Goal: Navigation & Orientation: Find specific page/section

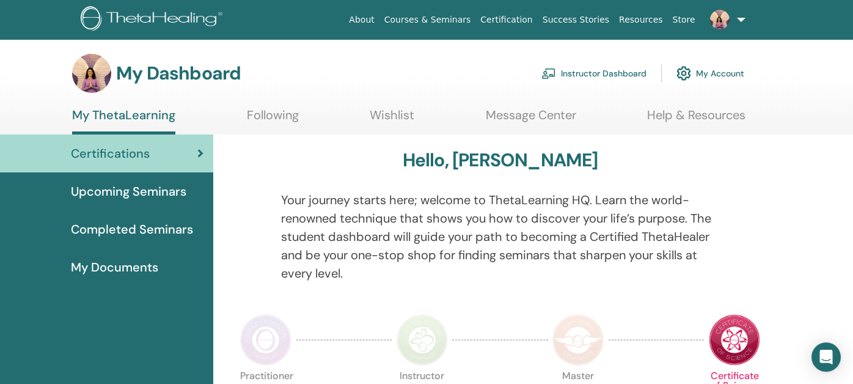
click at [571, 72] on link "Instructor Dashboard" at bounding box center [594, 73] width 105 height 27
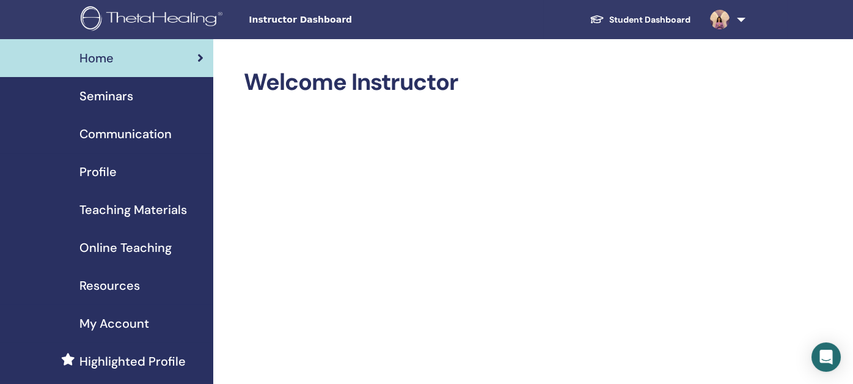
click at [97, 101] on span "Seminars" at bounding box center [106, 96] width 54 height 18
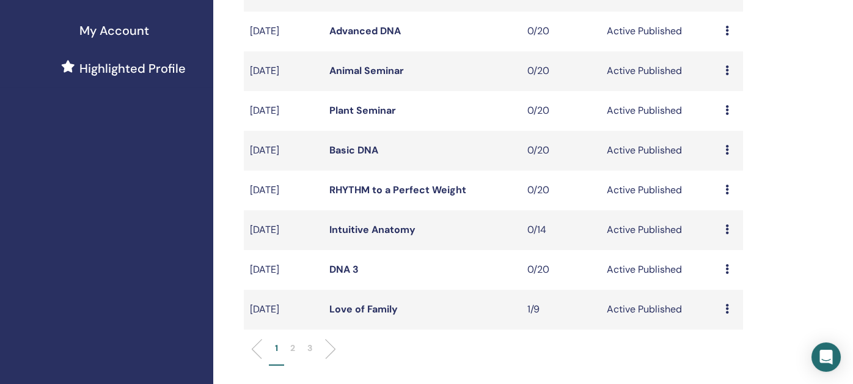
scroll to position [305, 0]
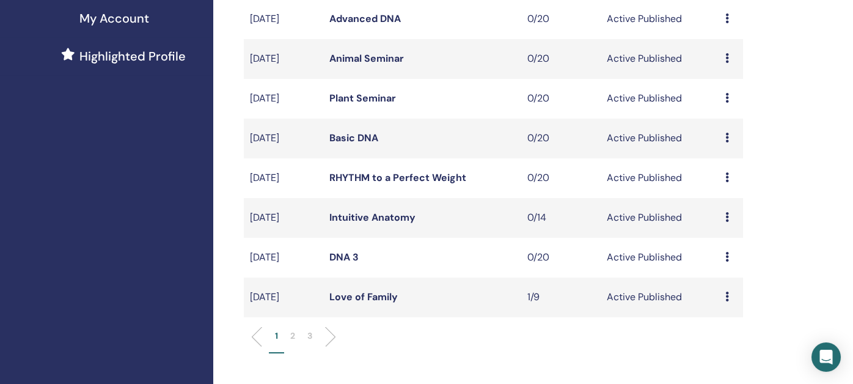
click at [293, 337] on p "2" at bounding box center [292, 335] width 5 height 13
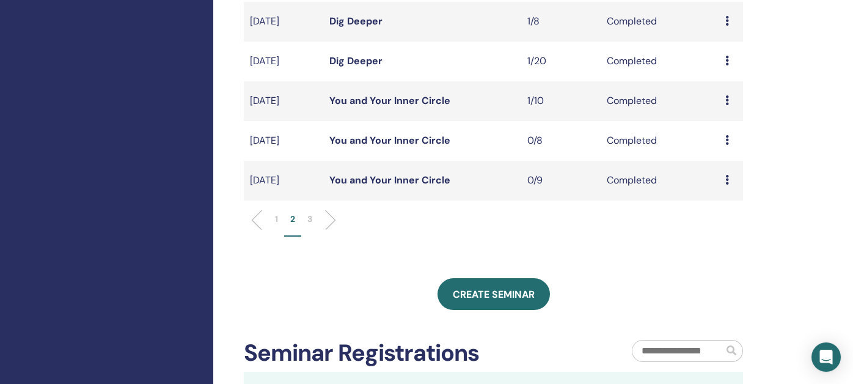
scroll to position [428, 0]
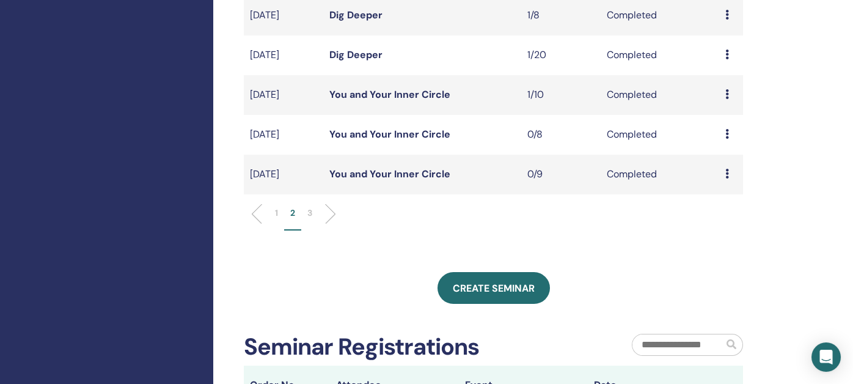
click at [275, 215] on p "1" at bounding box center [276, 213] width 3 height 13
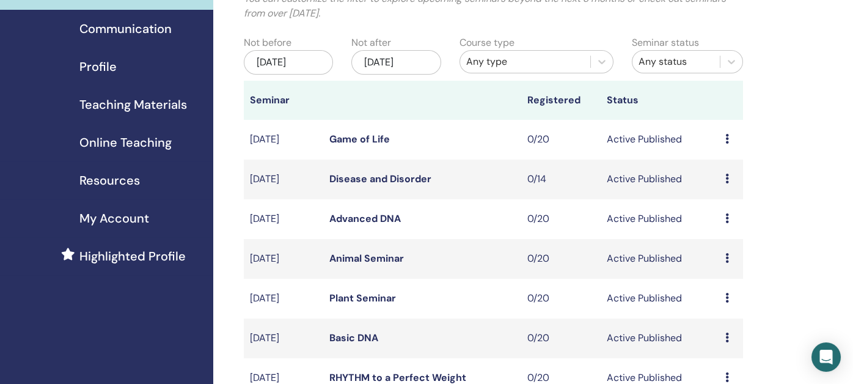
scroll to position [0, 0]
